Goal: Information Seeking & Learning: Compare options

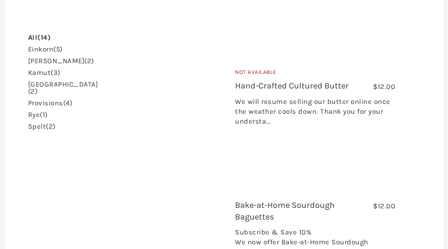
scroll to position [421, 0]
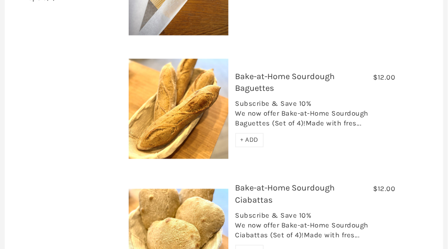
click at [258, 72] on link "Bake-at-Home Sourdough Baguettes" at bounding box center [286, 83] width 100 height 22
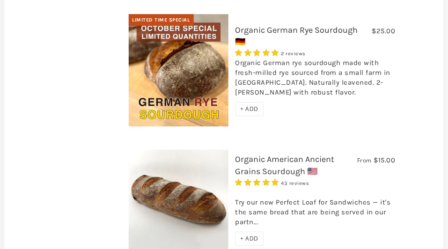
scroll to position [750, 0]
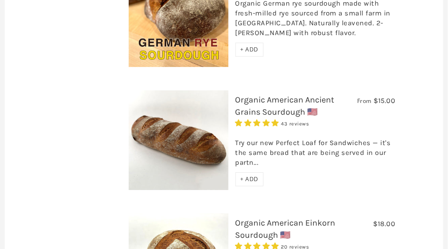
click at [252, 95] on link "Organic American Ancient Grains Sourdough 🇺🇸" at bounding box center [285, 106] width 99 height 22
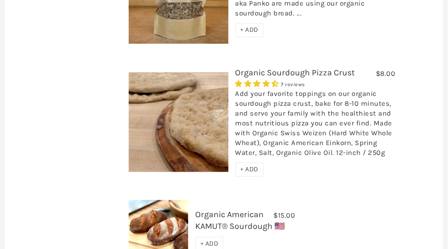
scroll to position [1406, 0]
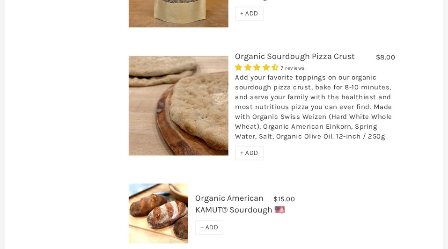
click at [266, 51] on link "Organic Sourdough Pizza Crust" at bounding box center [296, 56] width 120 height 10
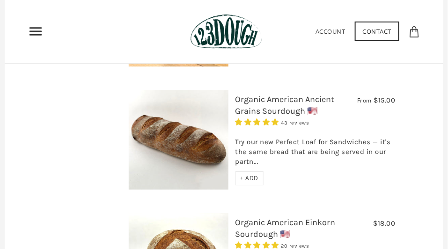
scroll to position [736, 0]
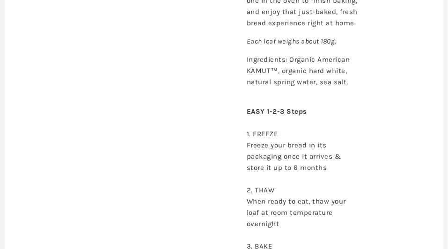
scroll to position [609, 0]
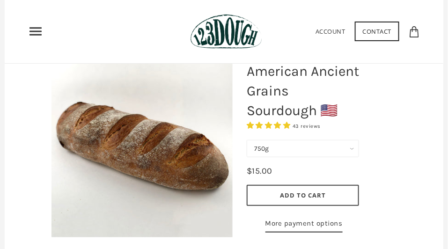
scroll to position [94, 0]
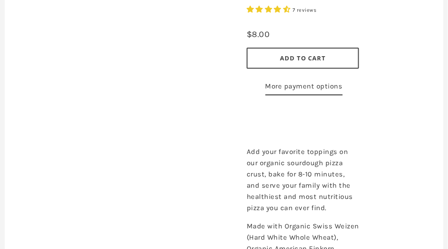
scroll to position [234, 0]
